Goal: Check status: Check status

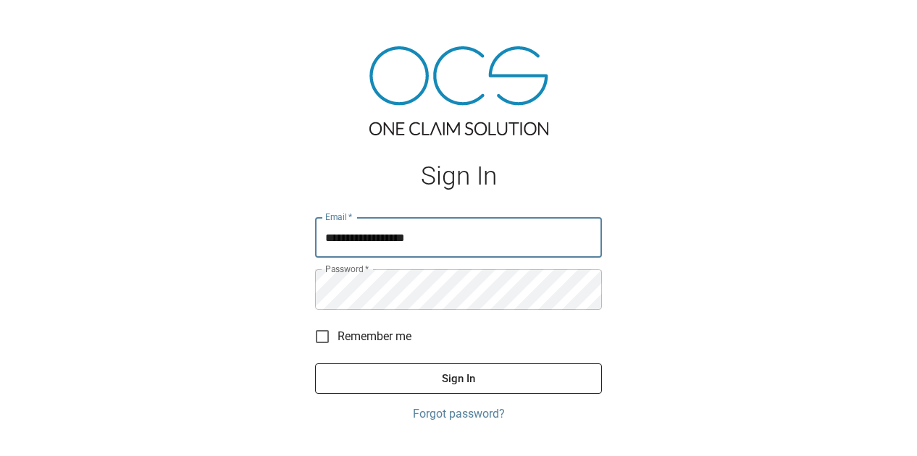
type input "**********"
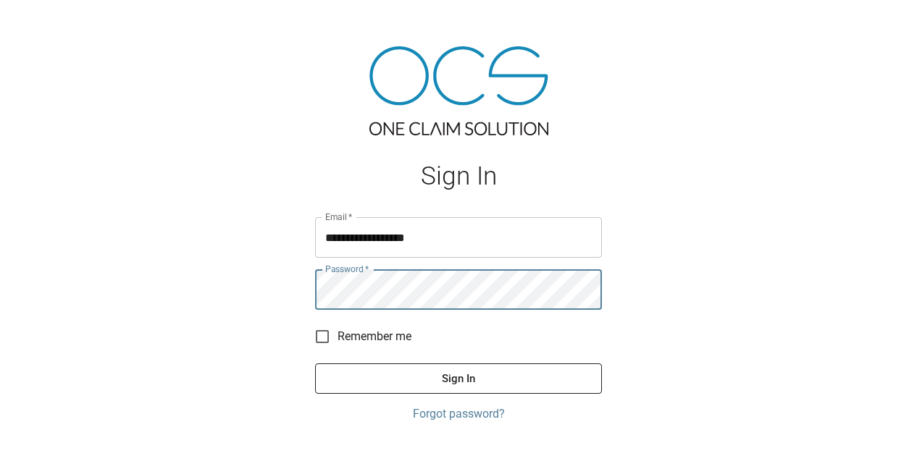
click at [438, 372] on button "Sign In" at bounding box center [458, 379] width 287 height 30
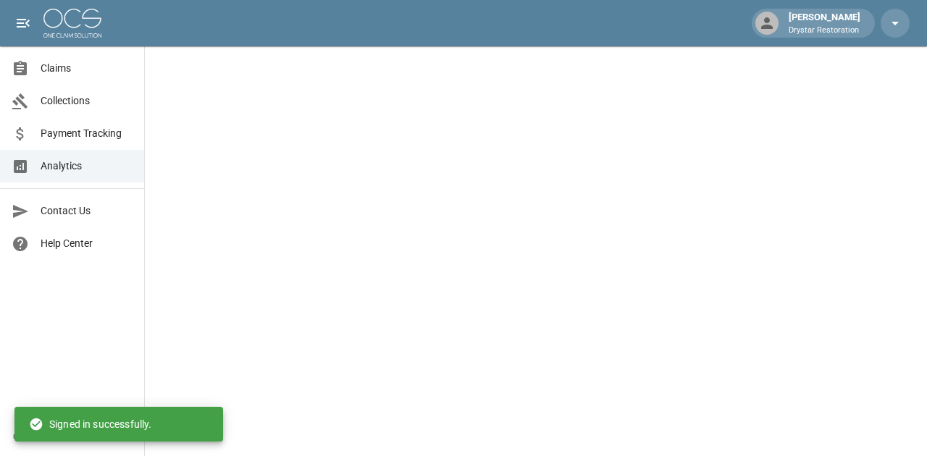
click at [78, 67] on span "Claims" at bounding box center [87, 68] width 92 height 15
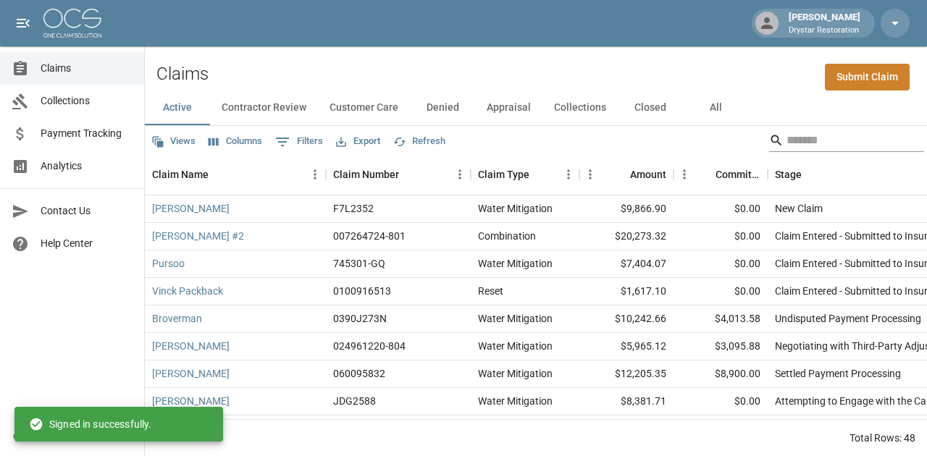
click at [787, 141] on input "Search" at bounding box center [845, 140] width 116 height 23
click at [742, 115] on button "All" at bounding box center [715, 108] width 65 height 35
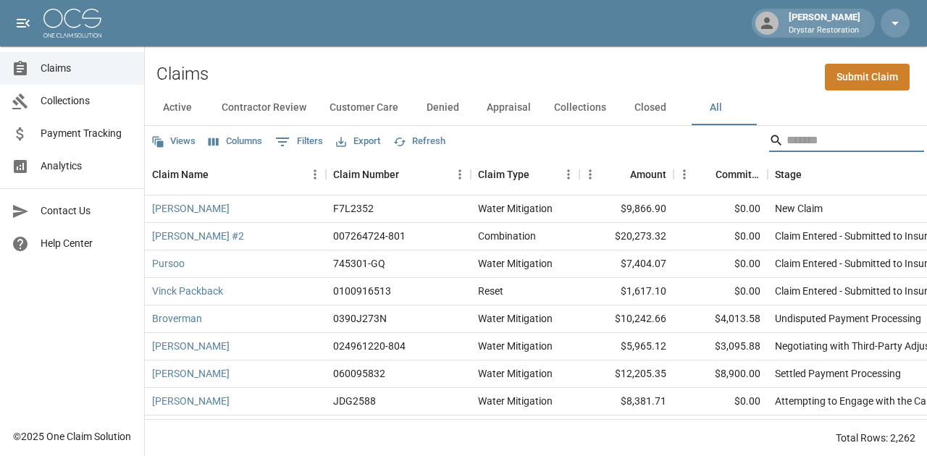
click at [787, 143] on input "Search" at bounding box center [845, 140] width 116 height 23
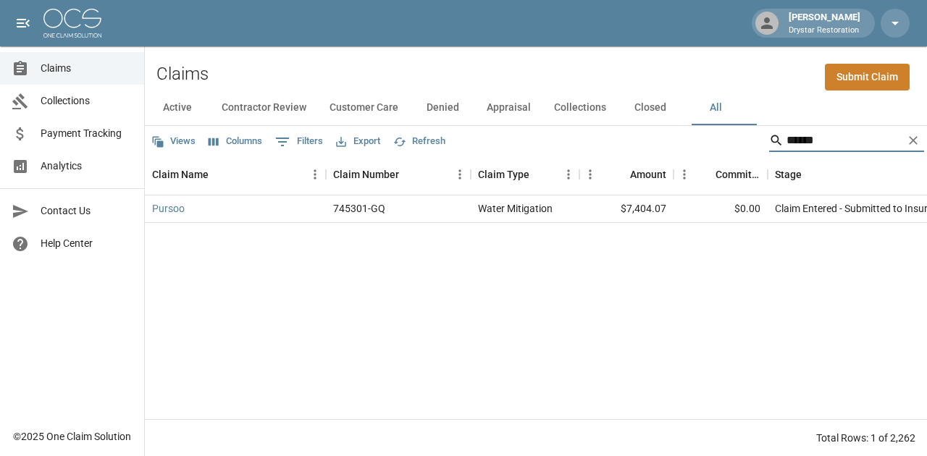
type input "******"
click at [661, 211] on div "$7,404.07" at bounding box center [626, 210] width 94 height 28
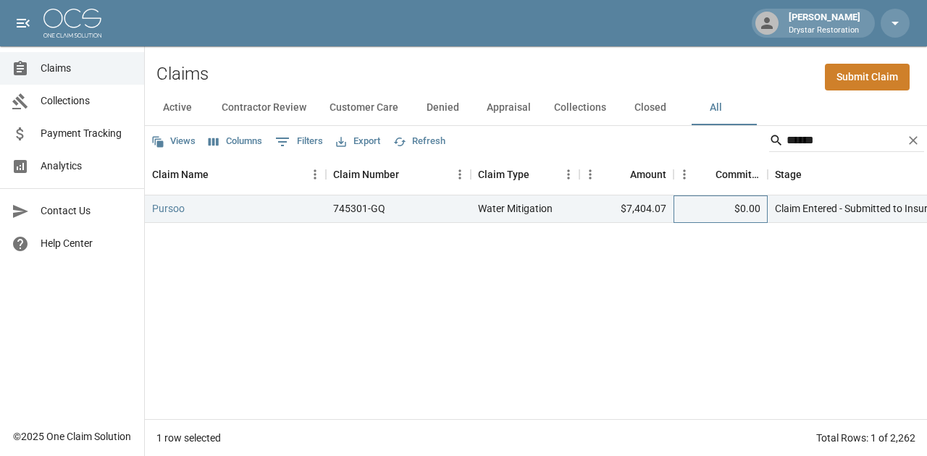
click at [747, 205] on div "$0.00" at bounding box center [721, 210] width 94 height 28
click at [747, 206] on div "$0.00" at bounding box center [721, 210] width 94 height 28
click at [760, 214] on div "$0.00" at bounding box center [721, 210] width 94 height 28
drag, startPoint x: 757, startPoint y: 211, endPoint x: 682, endPoint y: 198, distance: 76.3
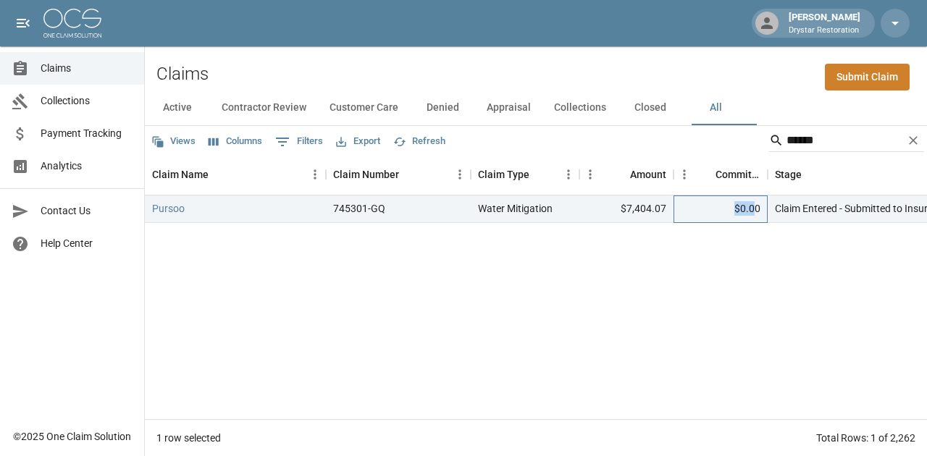
click at [695, 201] on div "$0.00" at bounding box center [721, 210] width 94 height 28
click at [744, 214] on div "$0.00" at bounding box center [721, 210] width 94 height 28
click at [715, 211] on div "$0.00" at bounding box center [721, 210] width 94 height 28
click at [698, 209] on div "$0.00" at bounding box center [721, 210] width 94 height 28
drag, startPoint x: 725, startPoint y: 209, endPoint x: 782, endPoint y: 211, distance: 56.6
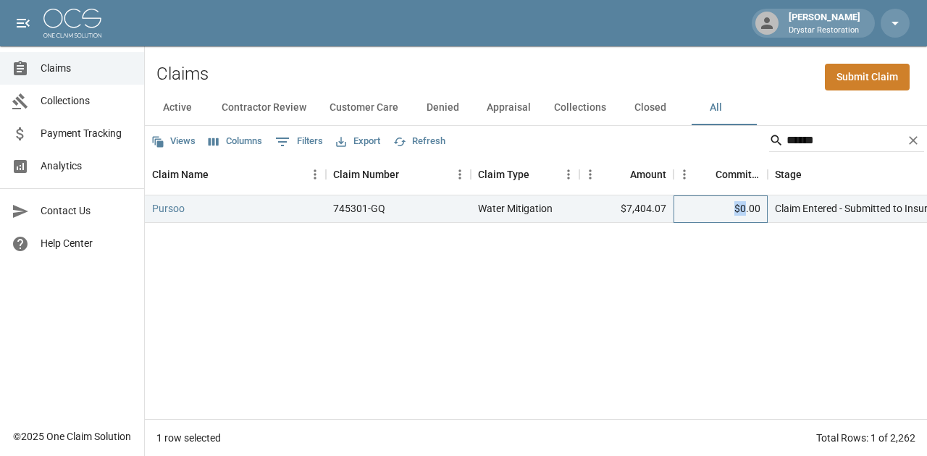
click at [764, 211] on div "$0.00" at bounding box center [721, 210] width 94 height 28
click at [766, 210] on div "$0.00" at bounding box center [721, 210] width 94 height 28
click at [693, 210] on div "$0.00" at bounding box center [721, 210] width 94 height 28
click at [159, 208] on link "Pursoo" at bounding box center [168, 208] width 33 height 14
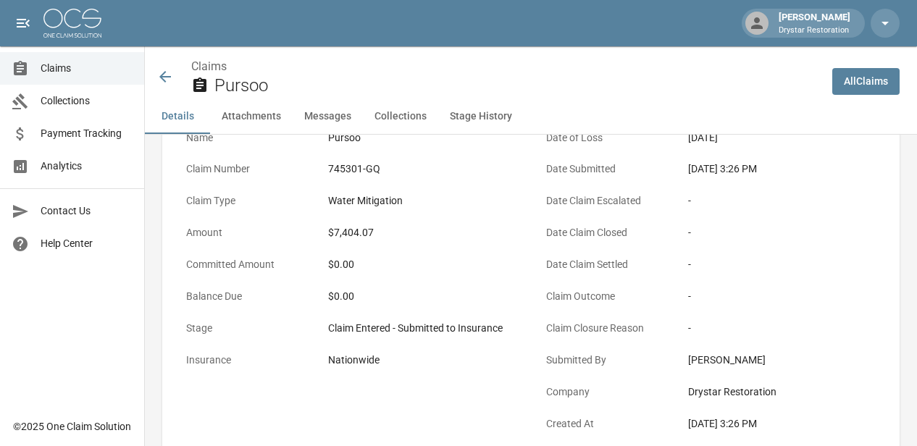
scroll to position [82, 0]
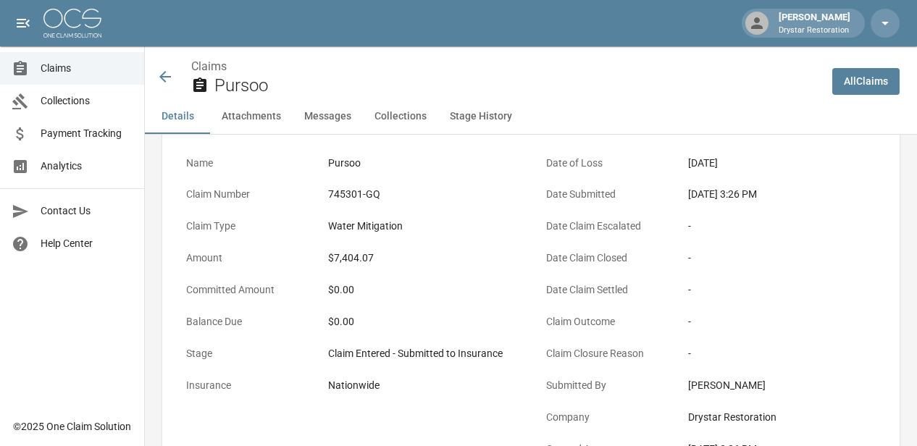
drag, startPoint x: 588, startPoint y: 196, endPoint x: 668, endPoint y: 194, distance: 79.7
click at [624, 195] on p "Date Submitted" at bounding box center [605, 194] width 130 height 28
drag, startPoint x: 690, startPoint y: 193, endPoint x: 764, endPoint y: 193, distance: 74.6
click at [725, 193] on div "[DATE] 3:26 PM" at bounding box center [782, 194] width 201 height 28
drag, startPoint x: 773, startPoint y: 193, endPoint x: 830, endPoint y: 192, distance: 57.2
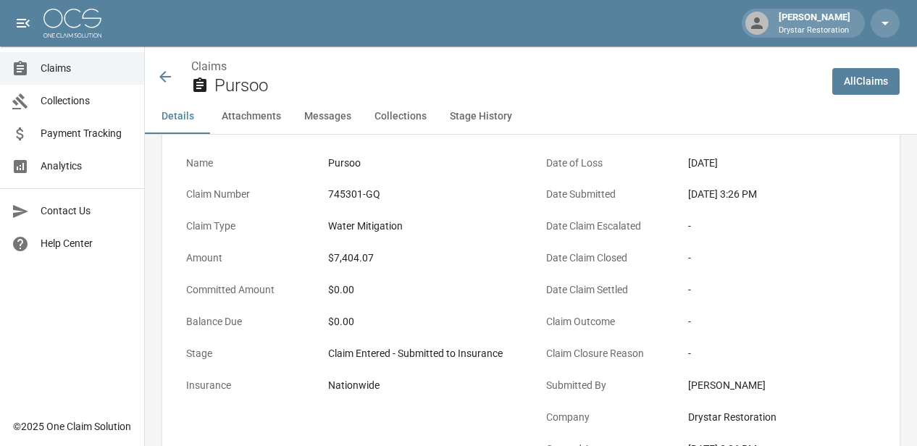
click at [780, 193] on div "[DATE] 3:26 PM" at bounding box center [782, 194] width 188 height 15
drag, startPoint x: 721, startPoint y: 193, endPoint x: 666, endPoint y: 198, distance: 55.3
click at [666, 198] on div "Date Submitted [DATE] 3:26 PM" at bounding box center [711, 196] width 343 height 32
drag, startPoint x: 693, startPoint y: 198, endPoint x: 740, endPoint y: 200, distance: 46.4
click at [706, 200] on div "[DATE] 3:26 PM" at bounding box center [782, 194] width 188 height 15
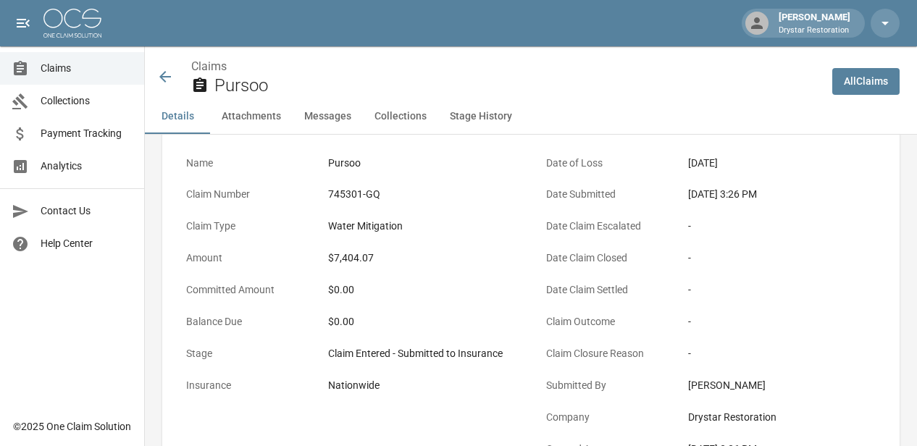
drag, startPoint x: 740, startPoint y: 200, endPoint x: 792, endPoint y: 194, distance: 53.2
click at [742, 200] on div "[DATE] 3:26 PM" at bounding box center [782, 194] width 188 height 15
drag, startPoint x: 694, startPoint y: 193, endPoint x: 662, endPoint y: 193, distance: 31.9
click at [666, 193] on div "Date Submitted [DATE] 3:26 PM" at bounding box center [711, 196] width 343 height 32
drag, startPoint x: 708, startPoint y: 194, endPoint x: 726, endPoint y: 193, distance: 18.8
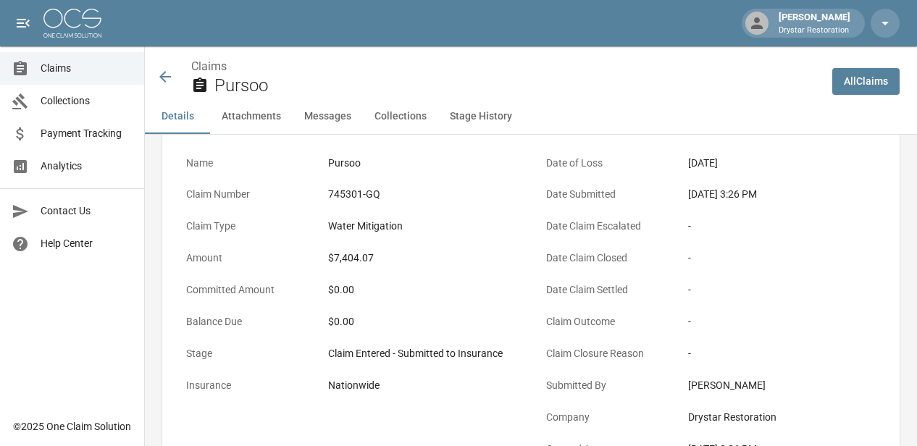
click at [708, 194] on div "[DATE] 3:26 PM" at bounding box center [782, 194] width 188 height 15
drag, startPoint x: 745, startPoint y: 193, endPoint x: 678, endPoint y: 193, distance: 66.6
click at [686, 193] on div "Date Submitted [DATE] 3:26 PM" at bounding box center [711, 196] width 343 height 32
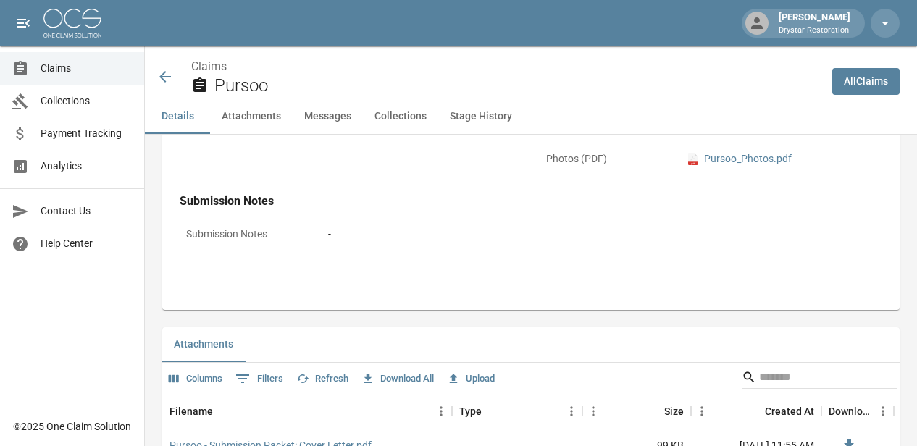
scroll to position [588, 0]
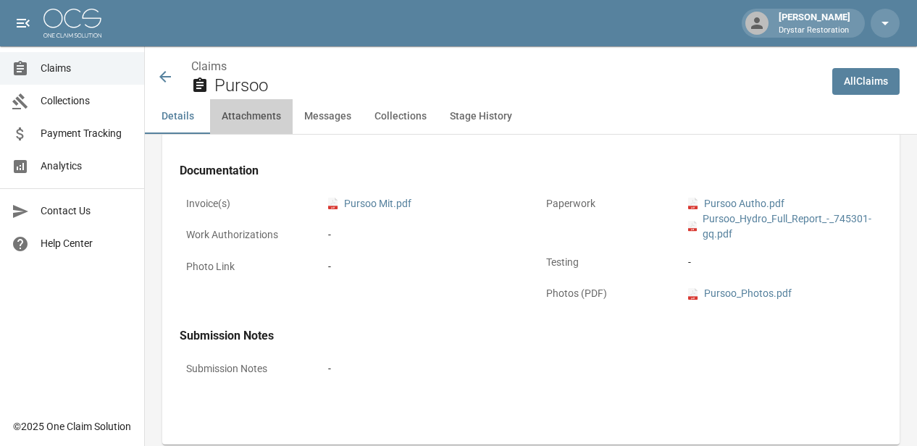
click at [256, 109] on button "Attachments" at bounding box center [251, 116] width 83 height 35
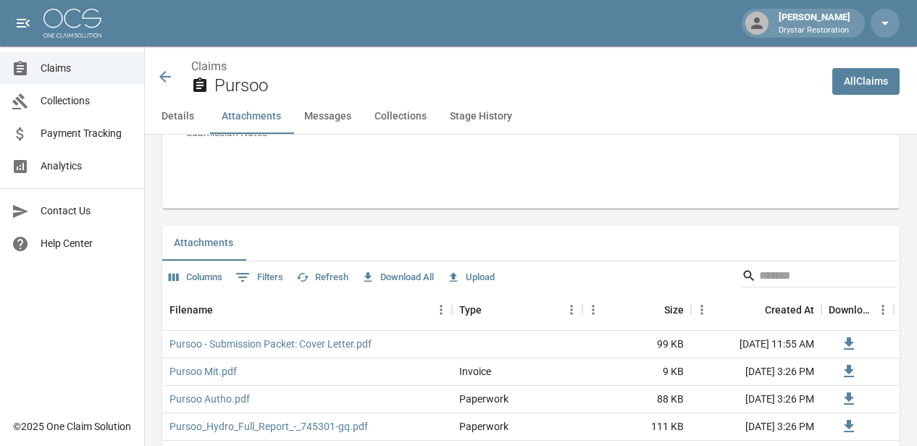
scroll to position [867, 0]
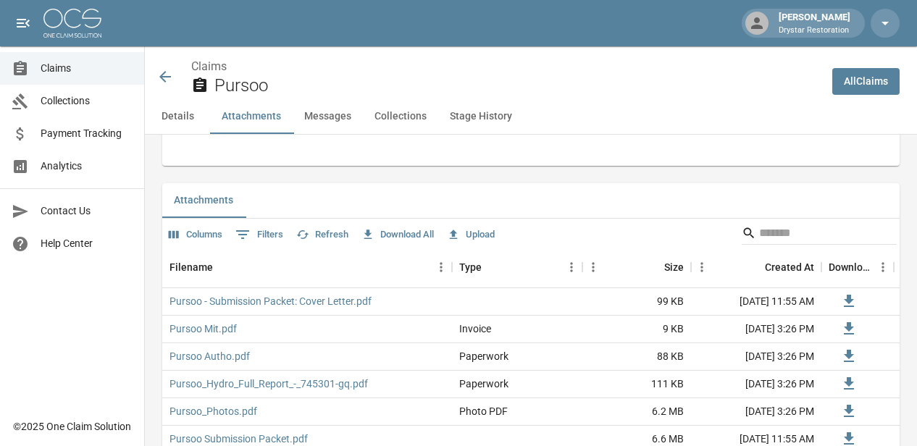
click at [382, 125] on button "Collections" at bounding box center [400, 116] width 75 height 35
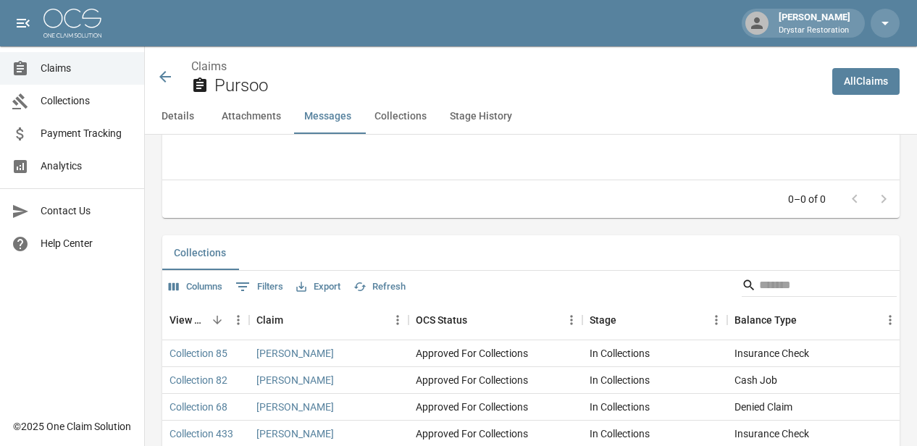
scroll to position [1690, 0]
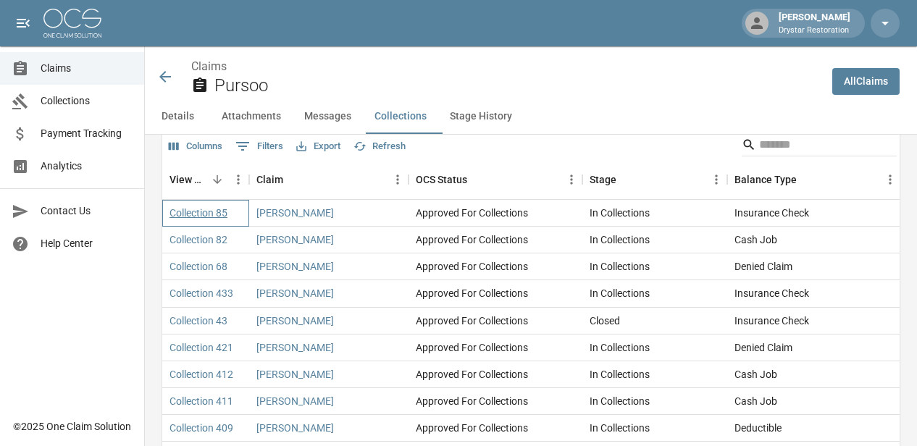
click at [204, 206] on link "Collection 85" at bounding box center [198, 213] width 58 height 14
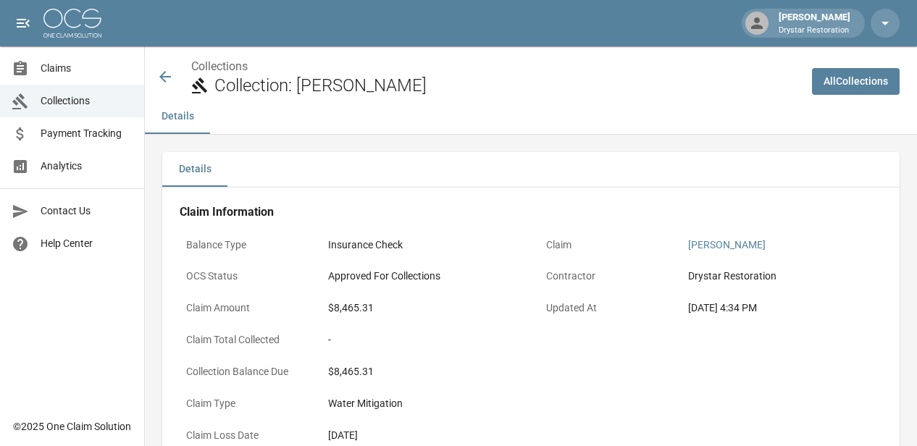
click at [167, 84] on icon at bounding box center [164, 76] width 17 height 17
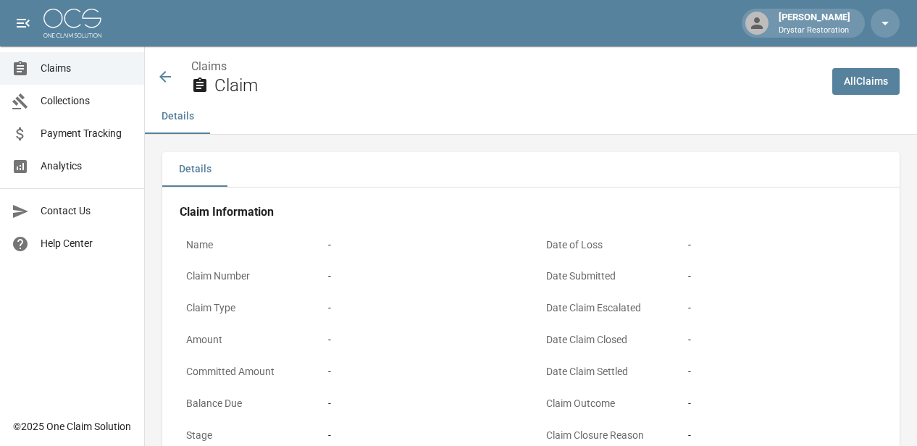
scroll to position [592, 0]
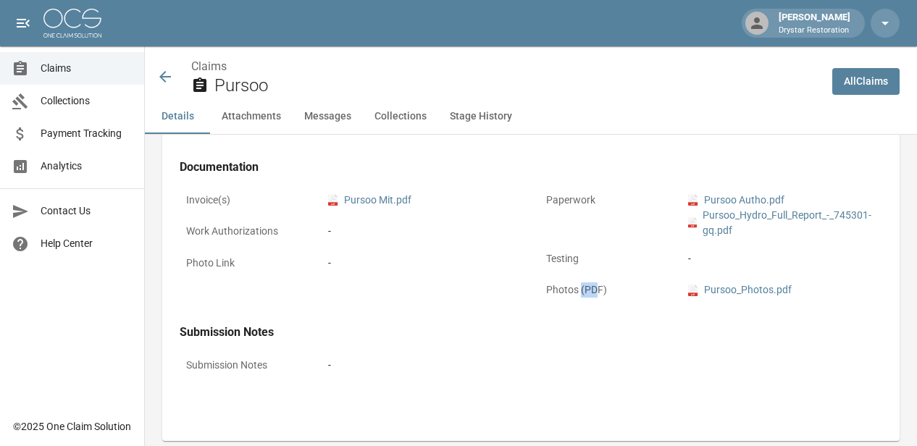
drag, startPoint x: 602, startPoint y: 290, endPoint x: 528, endPoint y: 283, distance: 74.2
click at [561, 288] on p "Photos (PDF)" at bounding box center [605, 290] width 130 height 28
drag, startPoint x: 324, startPoint y: 265, endPoint x: 238, endPoint y: 258, distance: 86.5
click at [246, 259] on div "Photo Link -" at bounding box center [351, 265] width 343 height 32
drag, startPoint x: 214, startPoint y: 253, endPoint x: 326, endPoint y: 262, distance: 112.7
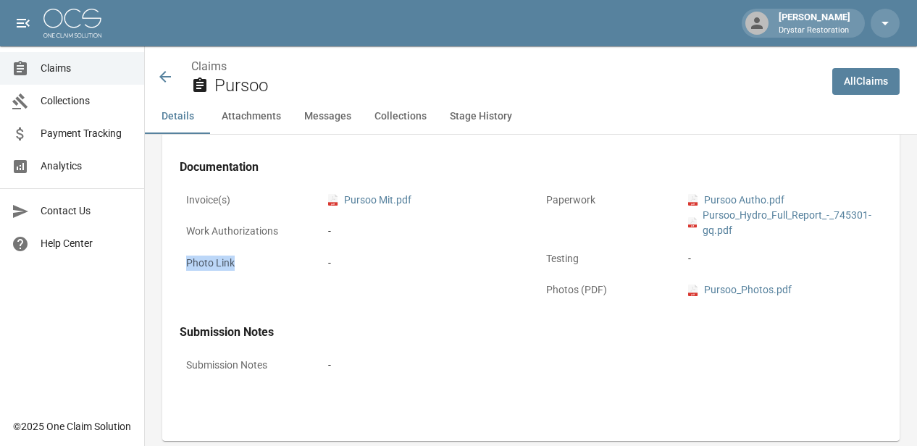
click at [277, 262] on p "Photo Link" at bounding box center [245, 263] width 130 height 28
click at [330, 262] on div "-" at bounding box center [422, 263] width 188 height 15
drag, startPoint x: 347, startPoint y: 260, endPoint x: 238, endPoint y: 254, distance: 109.5
click at [254, 256] on div "Photo Link -" at bounding box center [351, 265] width 343 height 32
drag, startPoint x: 213, startPoint y: 227, endPoint x: 330, endPoint y: 243, distance: 118.4
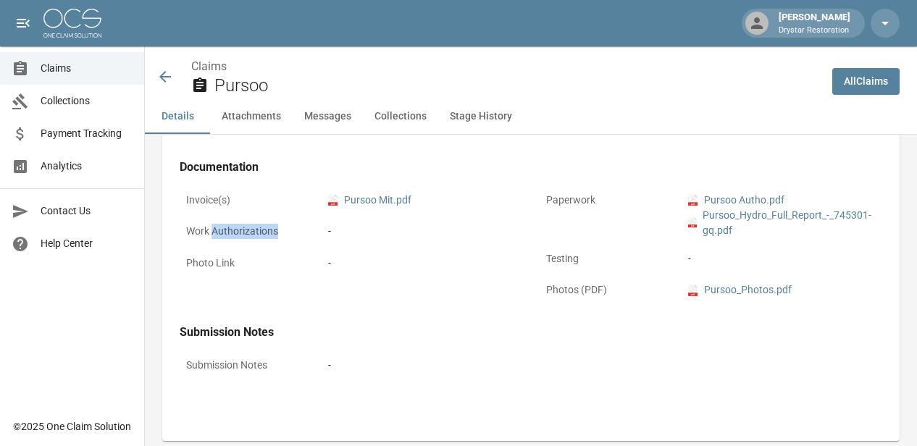
click at [322, 242] on div "Work Authorizations -" at bounding box center [351, 233] width 343 height 32
click at [359, 244] on div "Work Authorizations -" at bounding box center [351, 233] width 343 height 32
drag, startPoint x: 276, startPoint y: 239, endPoint x: 246, endPoint y: 228, distance: 31.6
click at [251, 232] on div "Invoice(s) pdf Pursoo Mit.pdf Work Authorizations - Photo Link -" at bounding box center [342, 239] width 360 height 140
click at [246, 228] on p "Work Authorizations" at bounding box center [245, 231] width 130 height 28
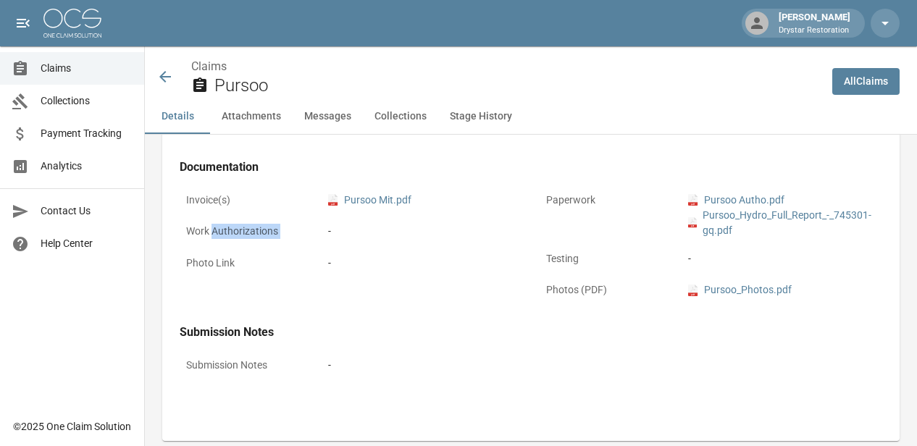
drag, startPoint x: 246, startPoint y: 230, endPoint x: 324, endPoint y: 248, distance: 80.5
click at [317, 248] on div "Invoice(s) pdf Pursoo Mit.pdf Work Authorizations - Photo Link -" at bounding box center [342, 239] width 360 height 140
click at [327, 250] on div "-" at bounding box center [422, 263] width 201 height 28
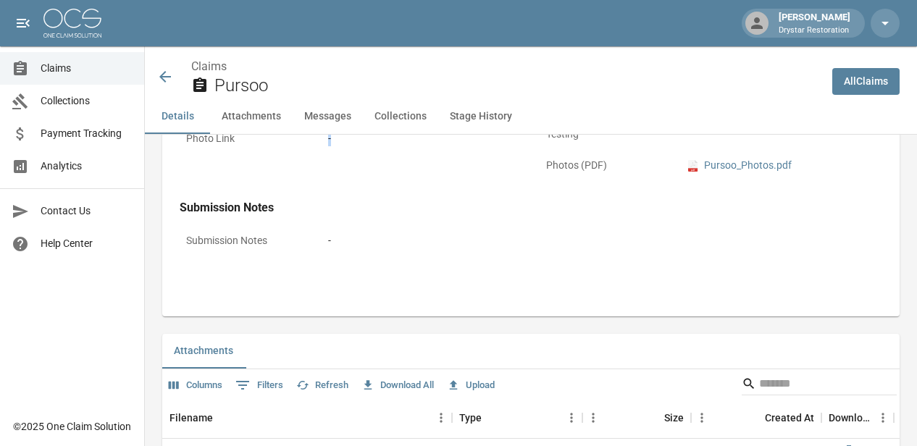
scroll to position [583, 0]
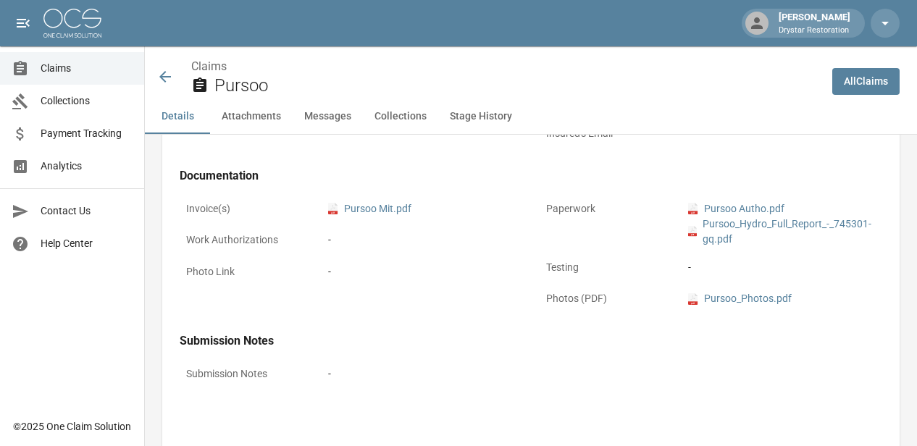
click at [293, 279] on p "Photo Link" at bounding box center [245, 272] width 130 height 28
drag, startPoint x: 352, startPoint y: 275, endPoint x: 274, endPoint y: 262, distance: 79.3
click at [305, 267] on div "Photo Link -" at bounding box center [351, 274] width 343 height 32
click at [270, 262] on p "Photo Link" at bounding box center [245, 272] width 130 height 28
drag, startPoint x: 246, startPoint y: 267, endPoint x: 210, endPoint y: 268, distance: 35.5
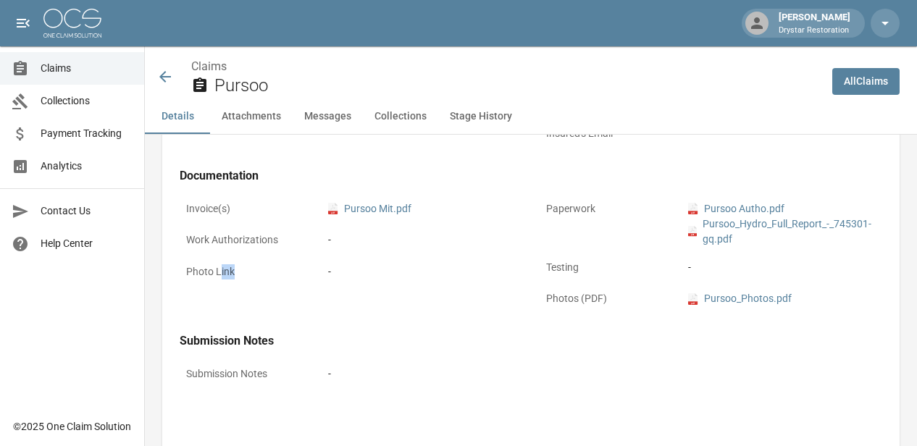
click at [214, 268] on p "Photo Link" at bounding box center [245, 272] width 130 height 28
click at [205, 268] on p "Photo Link" at bounding box center [245, 272] width 130 height 28
drag, startPoint x: 251, startPoint y: 272, endPoint x: 270, endPoint y: 272, distance: 19.6
click at [257, 272] on p "Photo Link" at bounding box center [245, 272] width 130 height 28
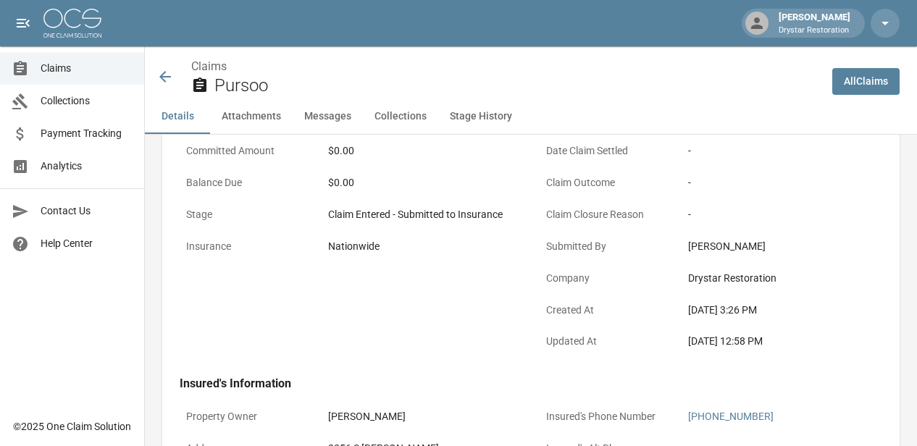
scroll to position [0, 0]
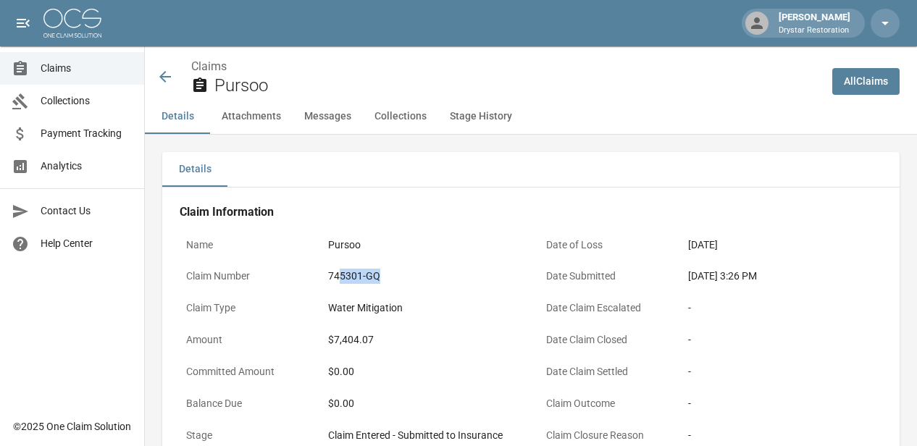
drag, startPoint x: 337, startPoint y: 275, endPoint x: 398, endPoint y: 291, distance: 63.8
click at [395, 291] on div "Claim Number 745301-GQ" at bounding box center [351, 278] width 343 height 32
click at [398, 291] on div "Claim Number 745301-GQ" at bounding box center [351, 278] width 343 height 32
drag, startPoint x: 377, startPoint y: 306, endPoint x: 318, endPoint y: 288, distance: 61.4
click at [332, 294] on div "Water Mitigation" at bounding box center [422, 308] width 201 height 28
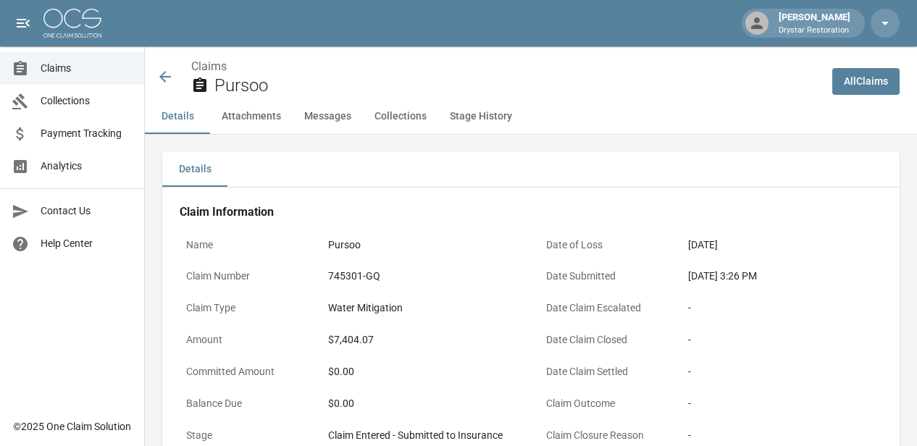
drag, startPoint x: 328, startPoint y: 279, endPoint x: 338, endPoint y: 277, distance: 10.4
click at [329, 279] on div "745301-GQ" at bounding box center [422, 276] width 188 height 15
drag, startPoint x: 339, startPoint y: 277, endPoint x: 452, endPoint y: 277, distance: 113.0
click at [393, 277] on div "745301-GQ" at bounding box center [422, 276] width 188 height 15
click at [453, 276] on div "745301-GQ" at bounding box center [422, 276] width 188 height 15
